Goal: Task Accomplishment & Management: Use online tool/utility

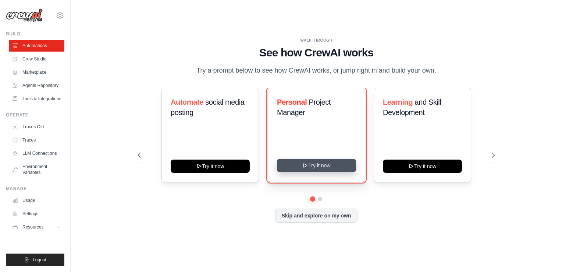
click at [323, 172] on button "Try it now" at bounding box center [316, 165] width 79 height 13
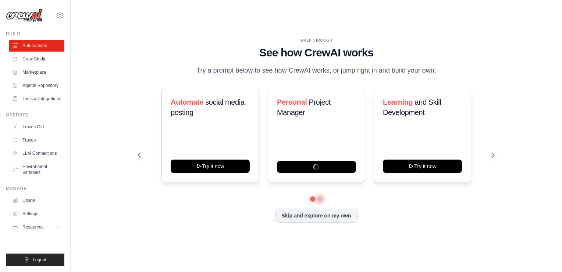
click at [320, 202] on button at bounding box center [320, 199] width 6 height 6
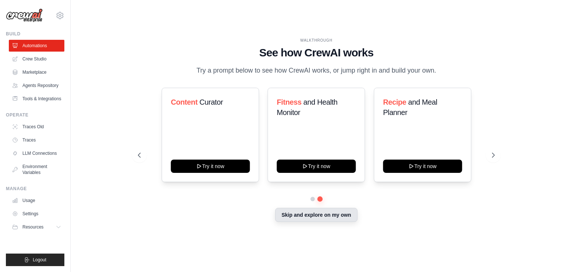
click at [318, 222] on button "Skip and explore on my own" at bounding box center [316, 215] width 82 height 14
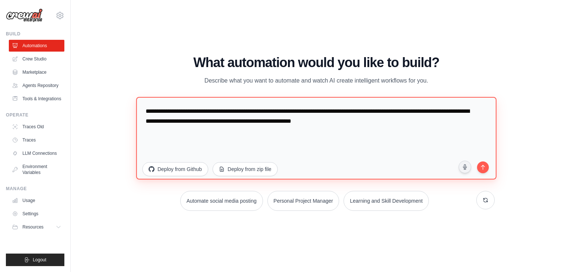
click at [195, 122] on textarea "**********" at bounding box center [316, 138] width 360 height 82
drag, startPoint x: 408, startPoint y: 124, endPoint x: 100, endPoint y: 96, distance: 309.0
click at [100, 96] on div "WALKTHROUGH See how CrewAI works Try a prompt below to see how CrewAI works, or…" at bounding box center [316, 135] width 468 height 257
click at [289, 127] on textarea "**********" at bounding box center [316, 138] width 360 height 82
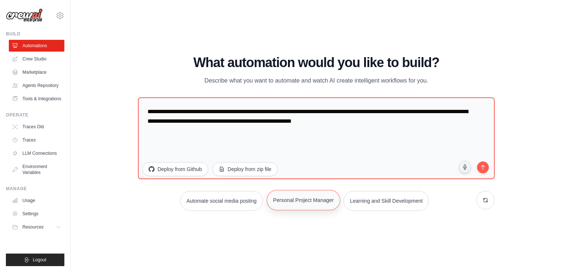
click at [304, 198] on button "Personal Project Manager" at bounding box center [304, 200] width 74 height 20
click at [308, 198] on button "Personal Project Manager" at bounding box center [304, 200] width 74 height 20
click at [30, 60] on link "Crew Studio" at bounding box center [38, 59] width 56 height 12
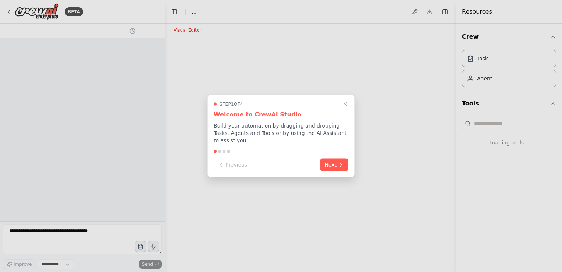
select select "****"
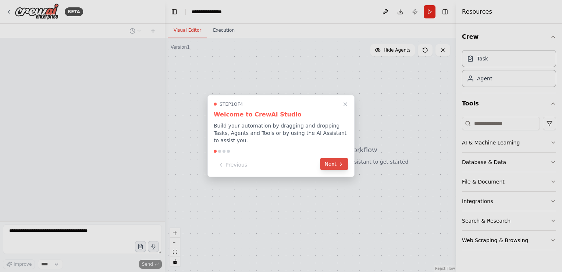
click at [337, 162] on button "Next" at bounding box center [334, 164] width 28 height 12
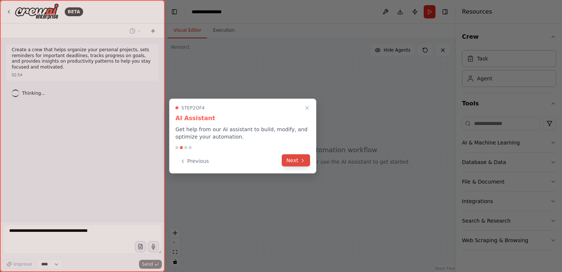
click at [297, 161] on button "Next" at bounding box center [296, 160] width 28 height 12
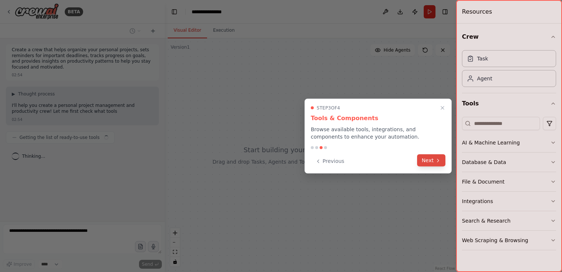
click at [438, 161] on icon at bounding box center [438, 160] width 1 height 3
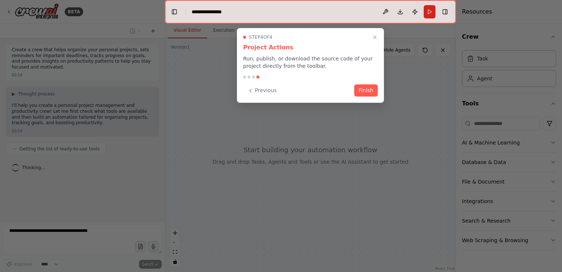
click at [368, 88] on button "Finish" at bounding box center [366, 90] width 24 height 12
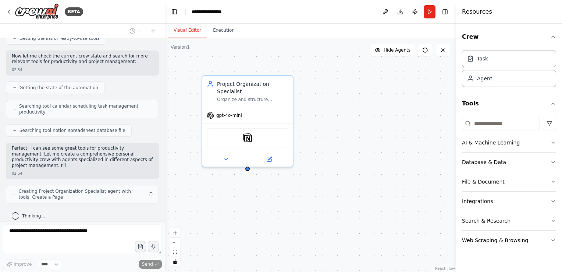
scroll to position [116, 0]
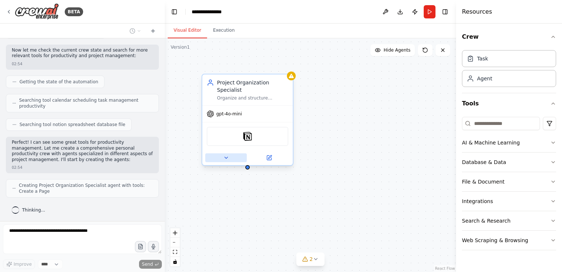
click at [225, 157] on icon at bounding box center [226, 157] width 3 height 1
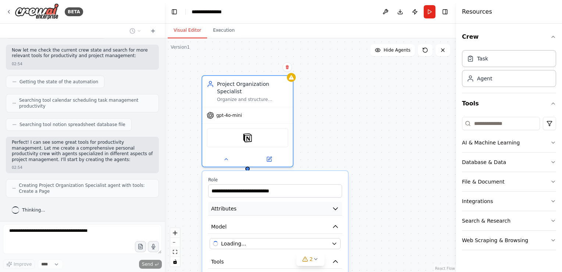
scroll to position [141, 0]
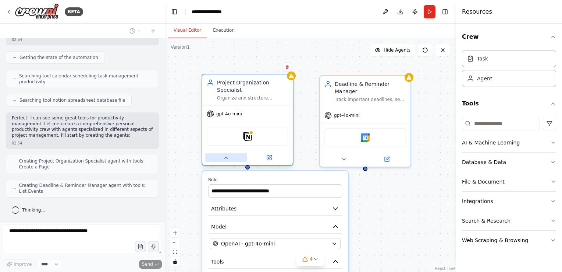
click at [222, 153] on button at bounding box center [226, 157] width 42 height 9
click at [387, 211] on div "**********" at bounding box center [311, 154] width 292 height 233
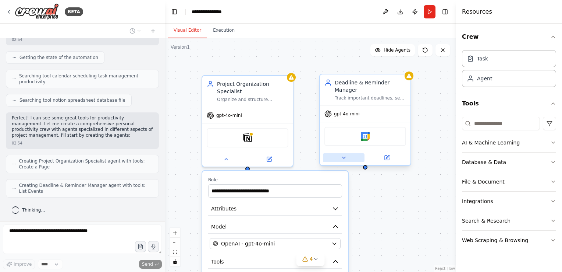
click at [345, 158] on icon at bounding box center [344, 157] width 3 height 1
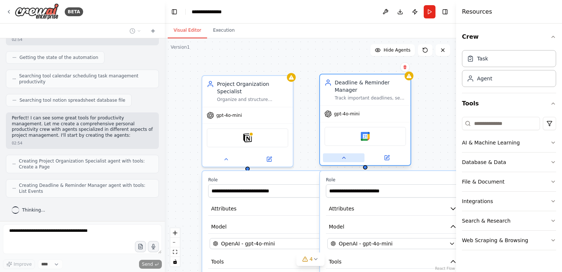
click at [345, 159] on icon at bounding box center [344, 158] width 6 height 6
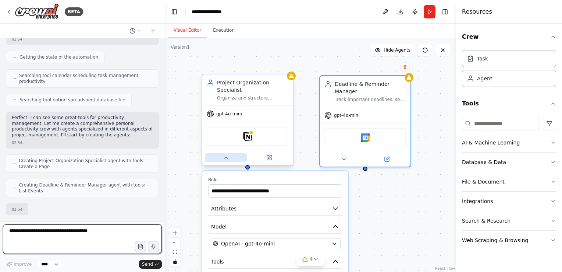
click at [229, 154] on button at bounding box center [226, 157] width 42 height 9
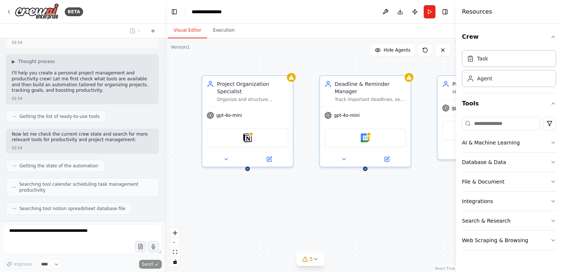
scroll to position [0, 0]
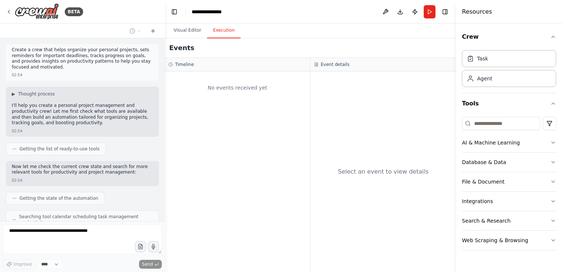
click at [229, 28] on button "Execution" at bounding box center [223, 30] width 33 height 15
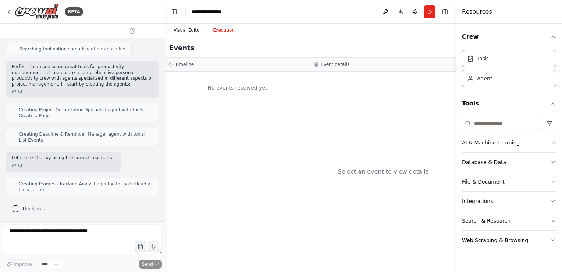
click at [184, 29] on button "Visual Editor" at bounding box center [187, 30] width 39 height 15
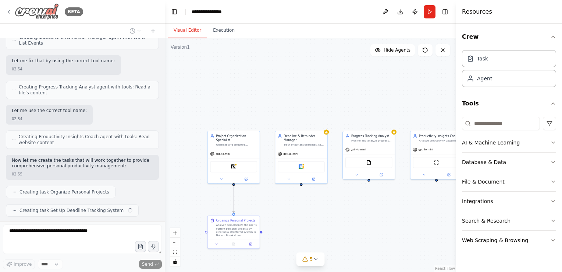
scroll to position [307, 0]
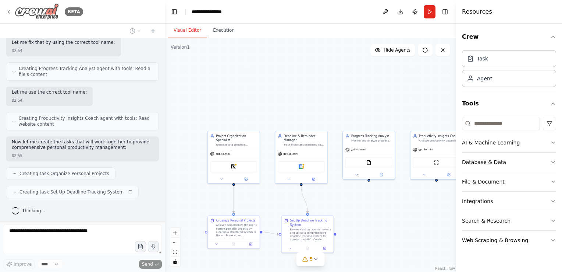
click at [43, 8] on img at bounding box center [37, 11] width 44 height 17
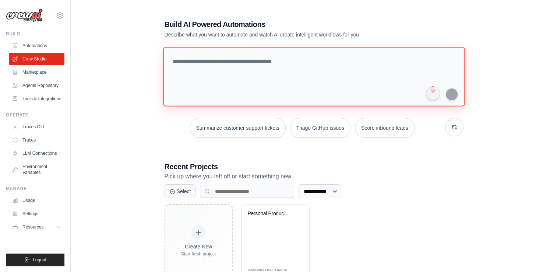
click at [285, 82] on textarea at bounding box center [314, 77] width 302 height 60
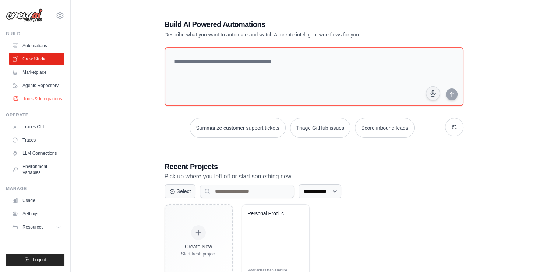
click at [28, 101] on link "Tools & Integrations" at bounding box center [38, 99] width 56 height 12
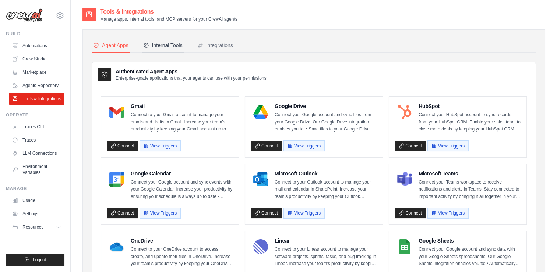
click at [158, 45] on div "Internal Tools" at bounding box center [162, 45] width 39 height 7
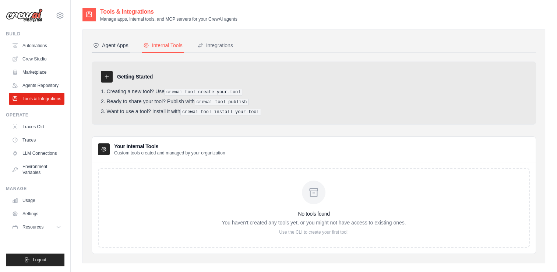
click at [102, 46] on div "Agent Apps" at bounding box center [110, 45] width 35 height 7
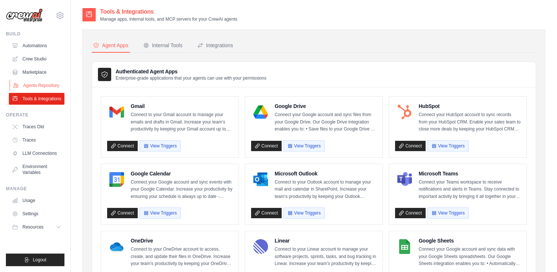
click at [36, 82] on link "Agents Repository" at bounding box center [38, 86] width 56 height 12
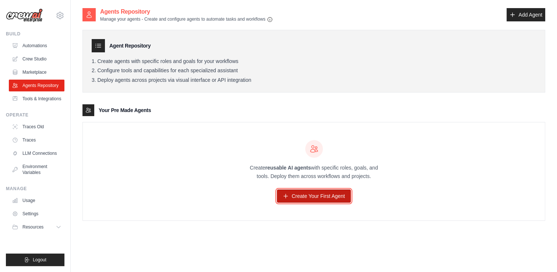
click at [325, 193] on link "Create Your First Agent" at bounding box center [314, 195] width 74 height 13
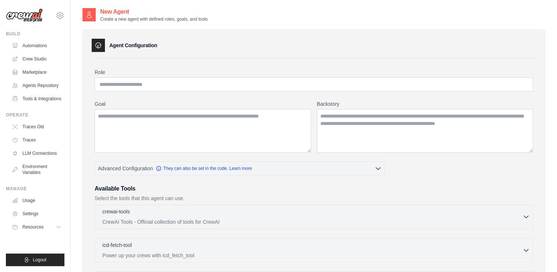
scroll to position [74, 0]
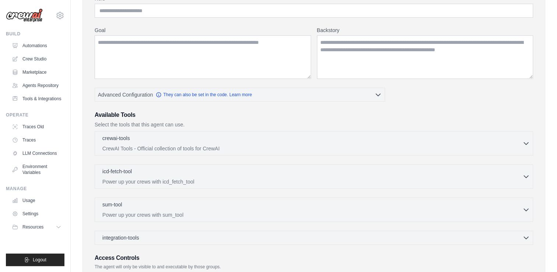
click at [208, 104] on div "Role Goal Backstory Advanced Configuration They can also be set in the code. Le…" at bounding box center [314, 144] width 438 height 298
click at [524, 106] on div "Role Goal Backstory Advanced Configuration They can also be set in the code. Le…" at bounding box center [314, 144] width 438 height 298
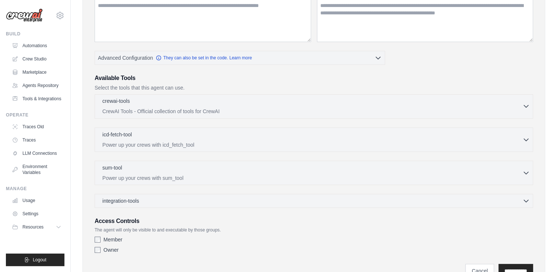
click at [171, 111] on p "CrewAI Tools - Official collection of tools for CrewAI" at bounding box center [312, 110] width 420 height 7
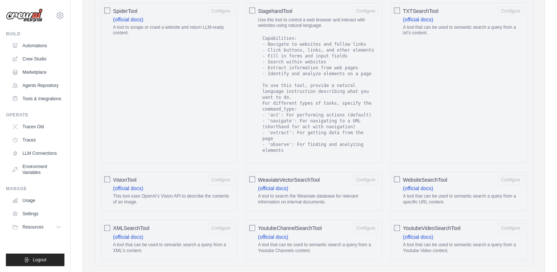
scroll to position [1215, 0]
